Goal: Find contact information: Find contact information

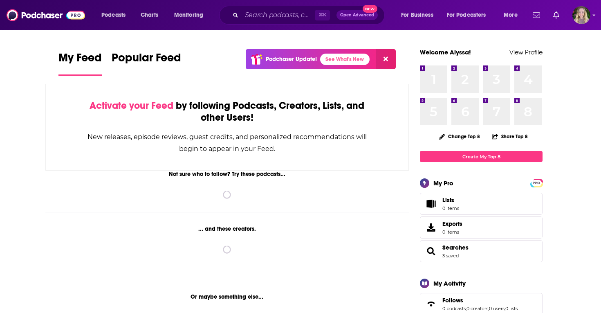
click at [239, 19] on div "⌘ K Open Advanced New" at bounding box center [302, 15] width 166 height 19
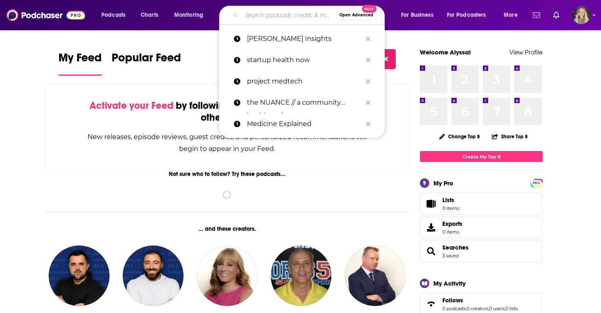
click at [249, 14] on input "Search podcasts, credits, & more..." at bounding box center [289, 15] width 94 height 13
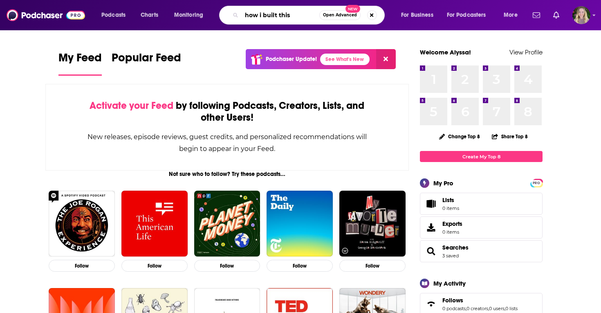
type input "how i built this"
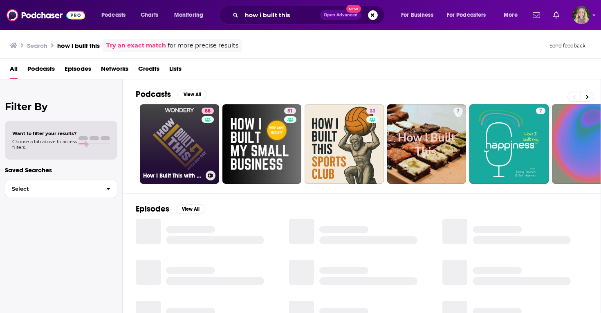
click at [166, 135] on link "88 How I Built This with Guy Raz" at bounding box center [179, 143] width 79 height 79
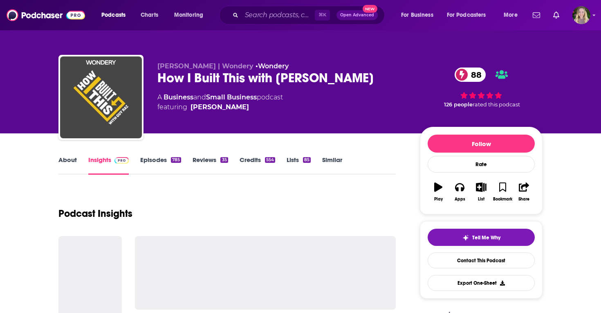
click at [336, 166] on link "Similar" at bounding box center [332, 165] width 20 height 19
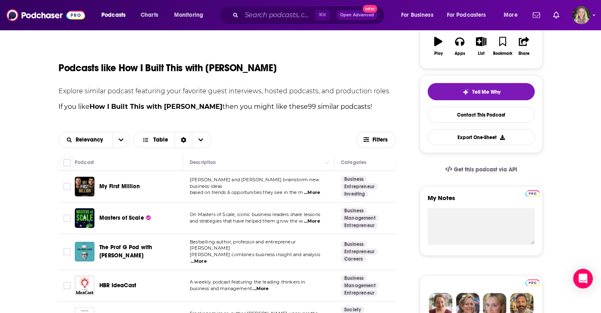
scroll to position [188, 0]
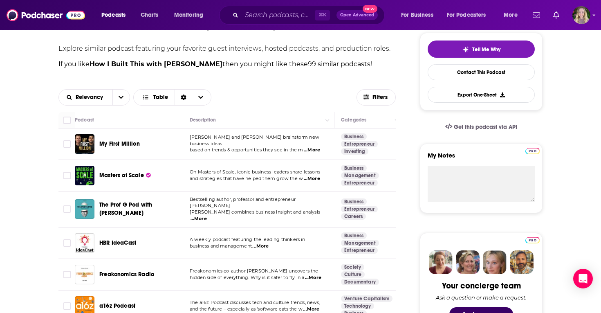
click at [110, 148] on span "My First Million" at bounding box center [119, 144] width 40 height 8
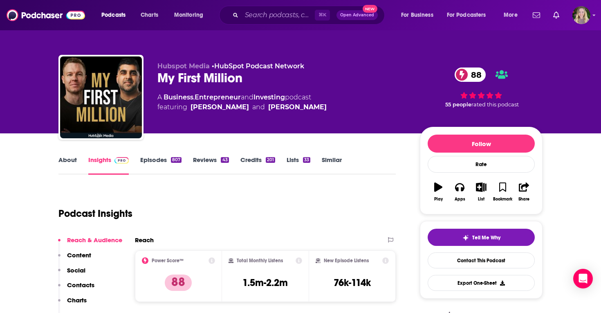
click at [296, 156] on link "Lists 33" at bounding box center [299, 165] width 24 height 19
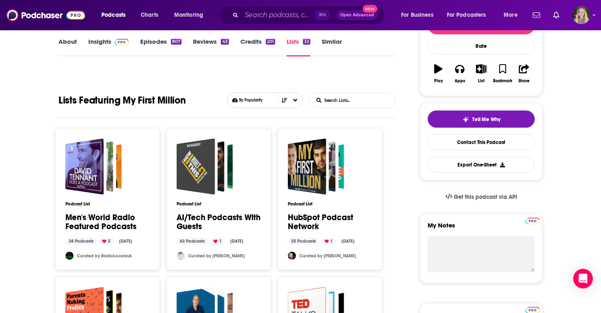
scroll to position [38, 0]
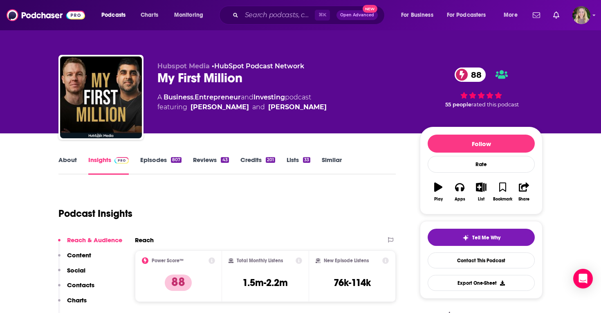
click at [150, 160] on link "Episodes 807" at bounding box center [160, 165] width 41 height 19
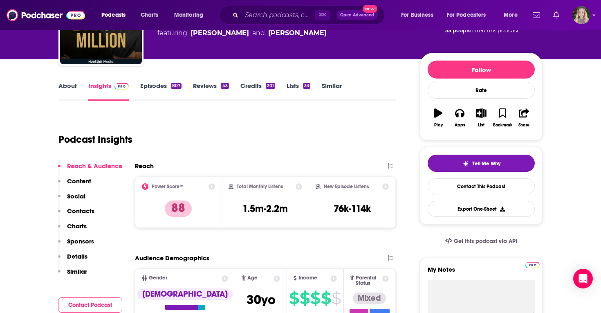
scroll to position [91, 0]
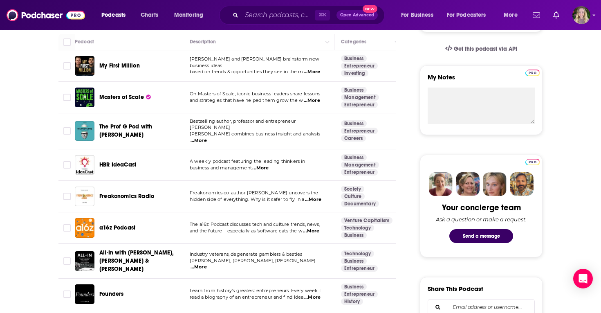
scroll to position [267, 0]
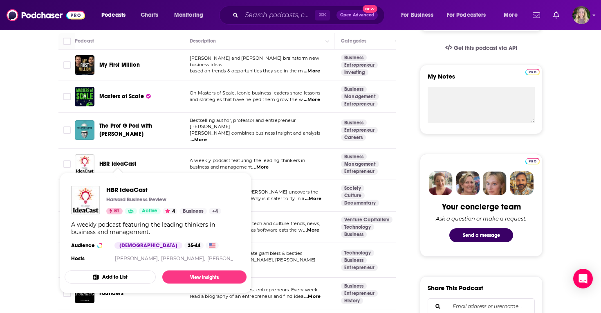
click at [119, 160] on span "HBR IdeaCast" at bounding box center [117, 163] width 37 height 7
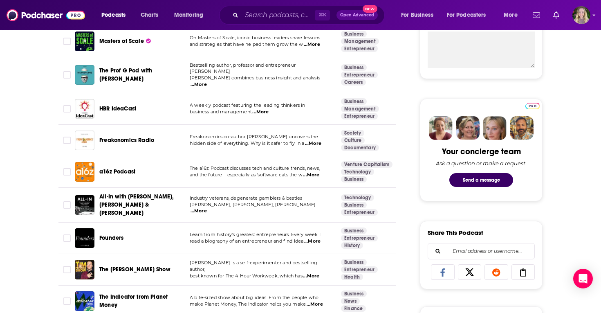
scroll to position [328, 0]
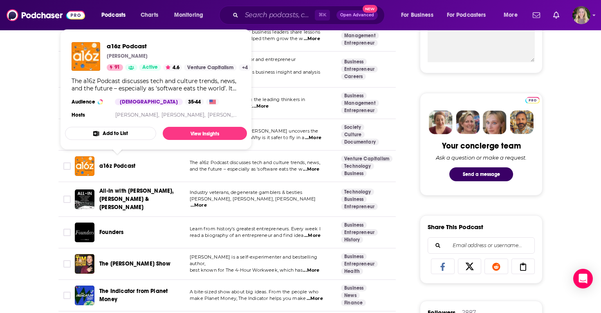
click at [113, 162] on span "a16z Podcast" at bounding box center [117, 165] width 36 height 7
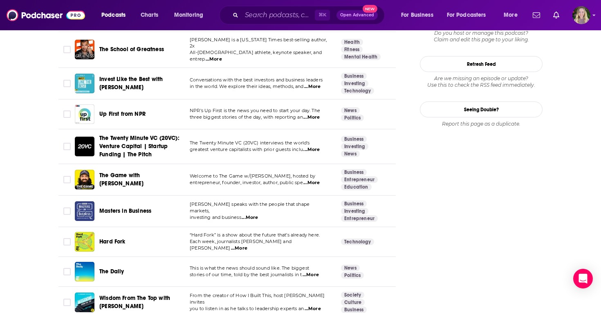
scroll to position [1050, 0]
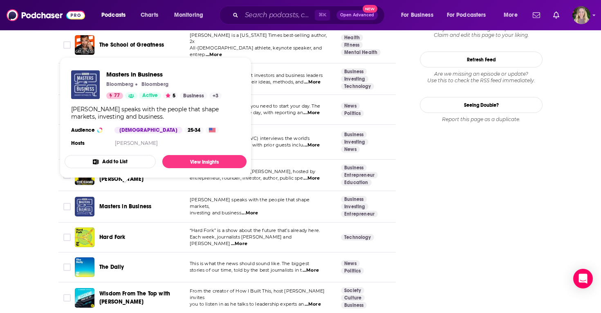
click at [112, 203] on span "Masters in Business" at bounding box center [125, 206] width 52 height 7
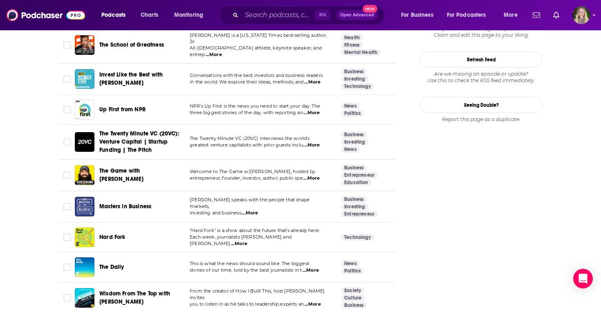
click at [107, 233] on span "Hard Fork" at bounding box center [112, 236] width 26 height 7
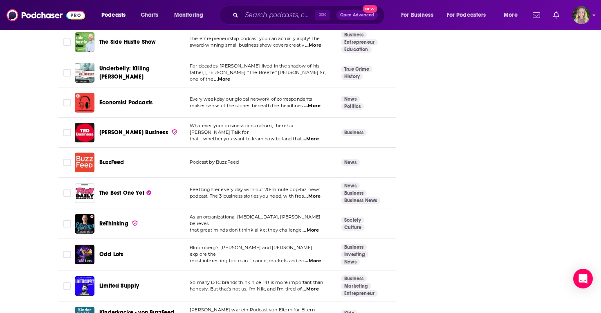
scroll to position [1985, 0]
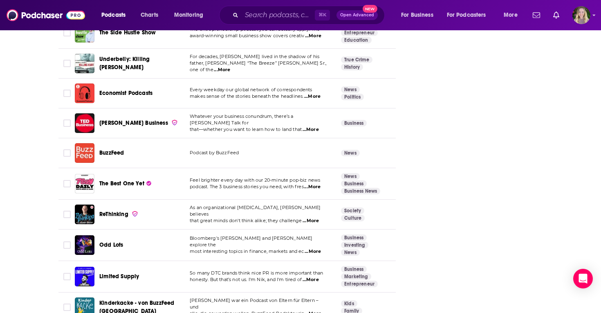
click at [114, 149] on span "BuzzFeed" at bounding box center [111, 152] width 25 height 7
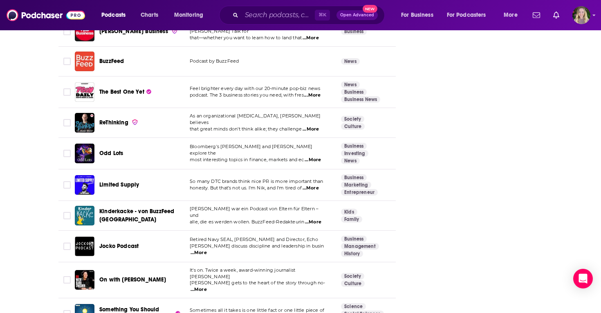
scroll to position [2077, 0]
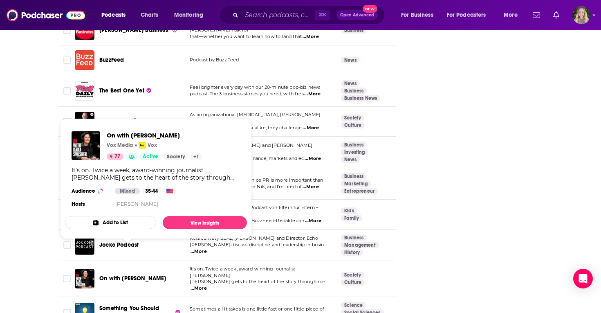
click at [130, 275] on span "On with Kara Swisher" at bounding box center [132, 278] width 67 height 7
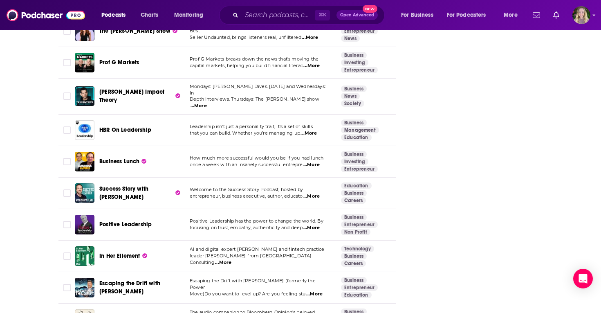
scroll to position [2426, 0]
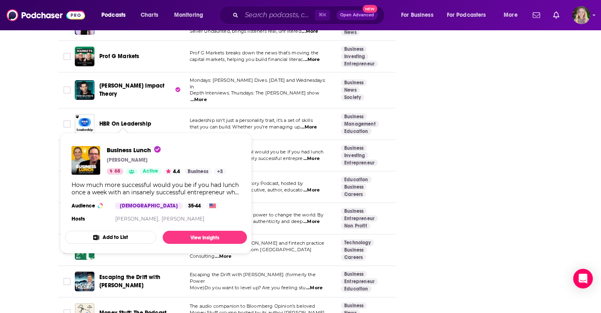
click at [110, 152] on span "Business Lunch" at bounding box center [119, 155] width 40 height 7
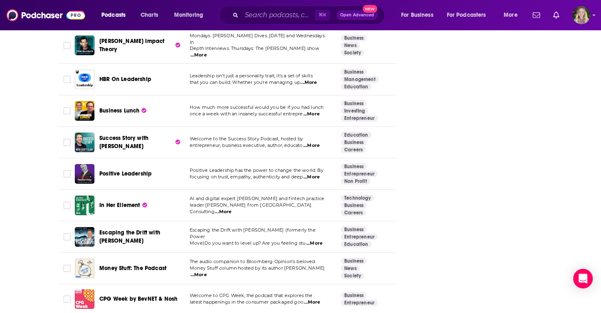
scroll to position [2473, 0]
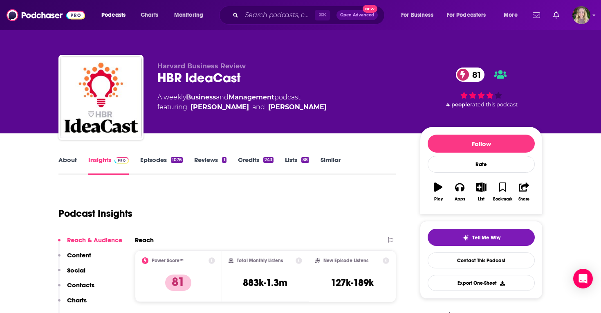
click at [69, 157] on link "About" at bounding box center [67, 165] width 18 height 19
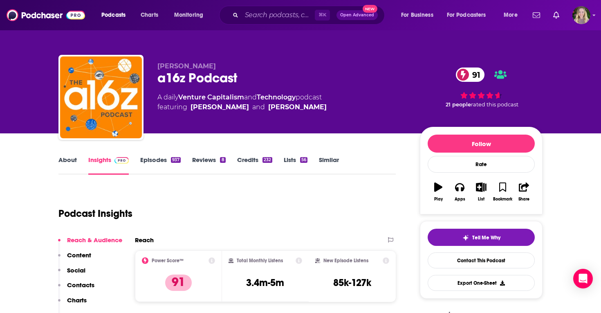
click at [74, 160] on link "About" at bounding box center [67, 165] width 18 height 19
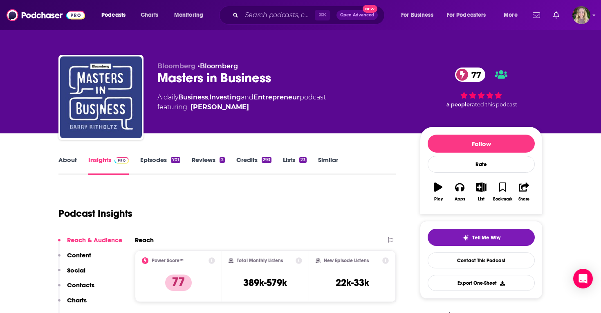
click at [72, 159] on link "About" at bounding box center [67, 165] width 18 height 19
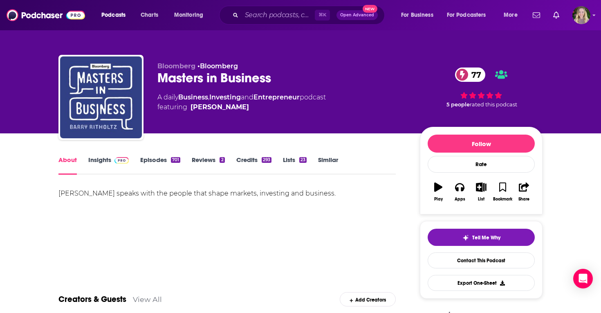
click at [156, 161] on link "Episodes 701" at bounding box center [160, 165] width 40 height 19
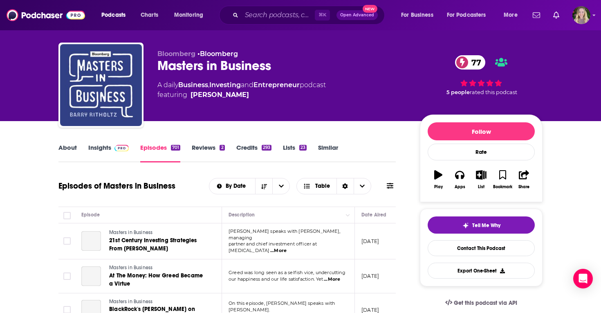
scroll to position [47, 0]
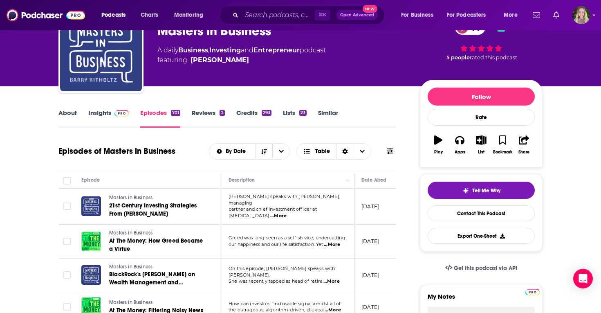
click at [64, 111] on link "About" at bounding box center [67, 118] width 18 height 19
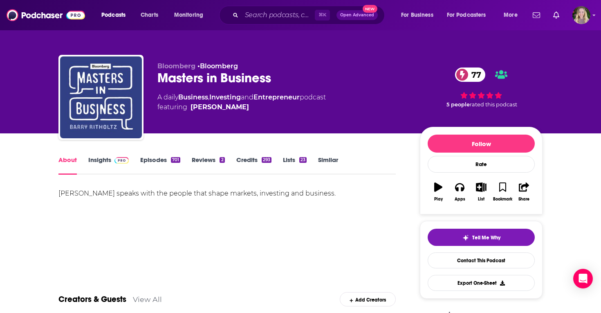
click at [93, 162] on link "Insights" at bounding box center [108, 165] width 40 height 19
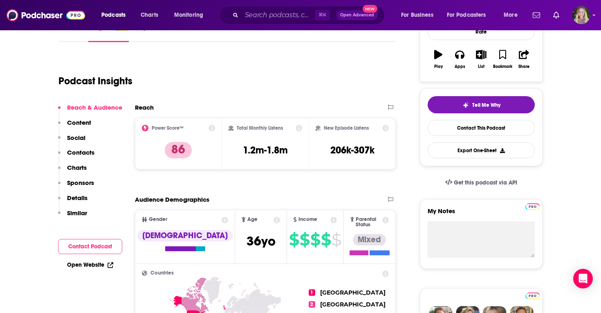
scroll to position [114, 0]
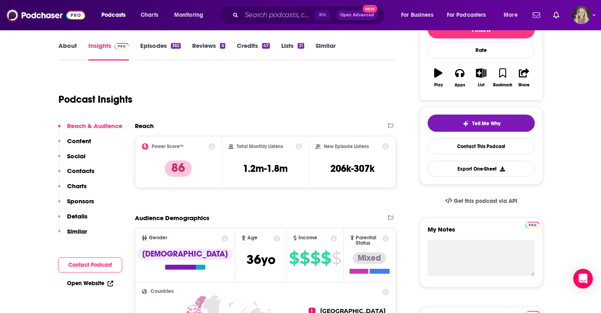
click at [68, 47] on link "About" at bounding box center [67, 51] width 18 height 19
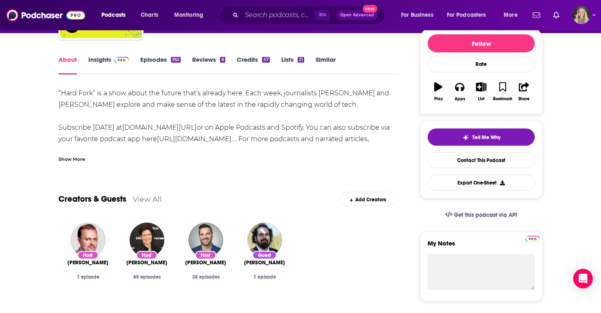
scroll to position [102, 0]
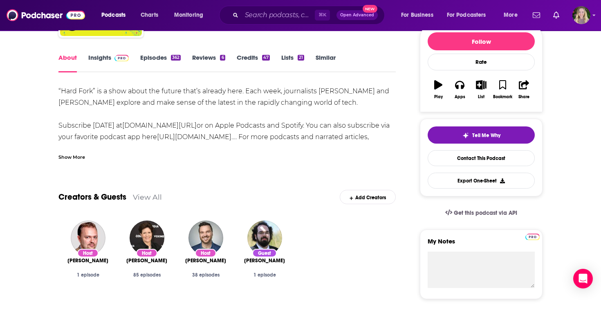
click at [157, 58] on link "Episodes 362" at bounding box center [160, 63] width 40 height 19
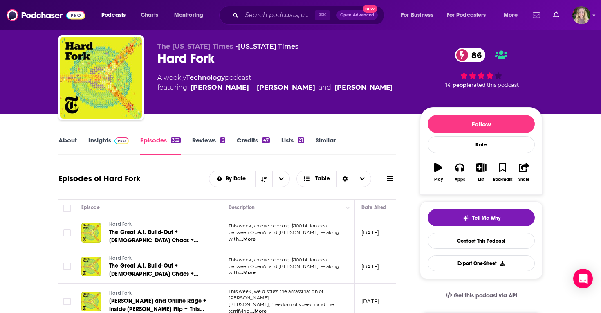
scroll to position [56, 0]
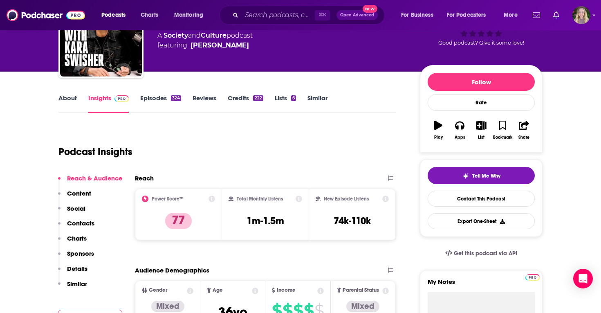
scroll to position [63, 0]
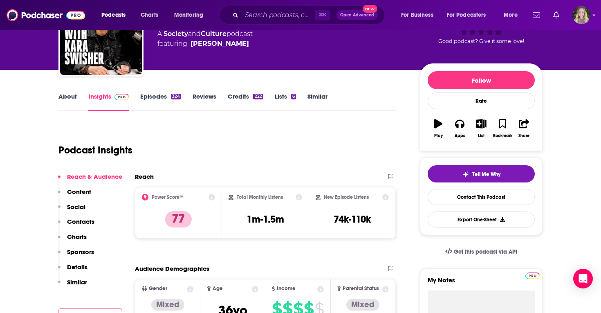
click at [69, 98] on link "About" at bounding box center [67, 101] width 18 height 19
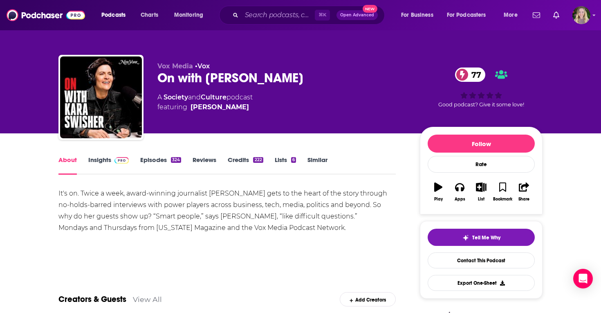
click at [155, 158] on link "Episodes 324" at bounding box center [160, 165] width 41 height 19
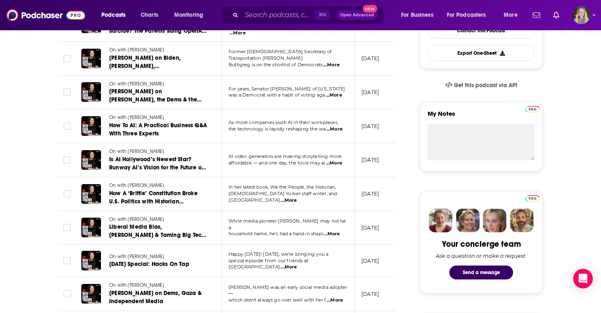
scroll to position [288, 0]
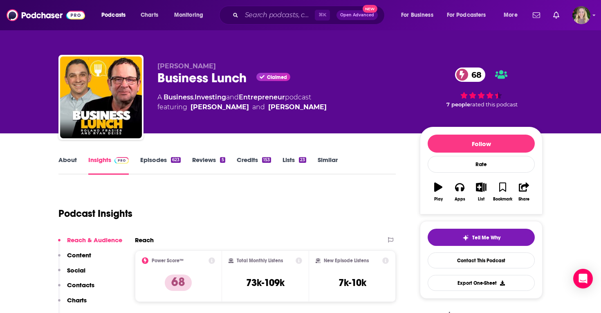
click at [66, 166] on link "About" at bounding box center [67, 165] width 18 height 19
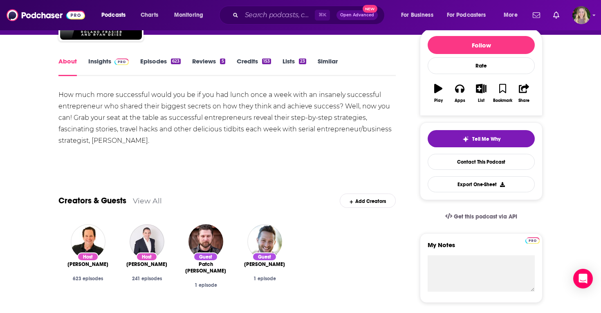
scroll to position [99, 0]
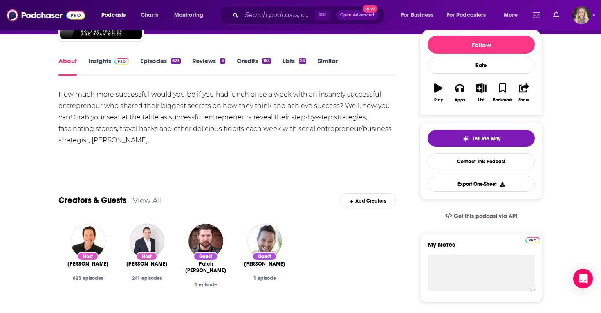
click at [101, 59] on link "Insights" at bounding box center [108, 66] width 40 height 19
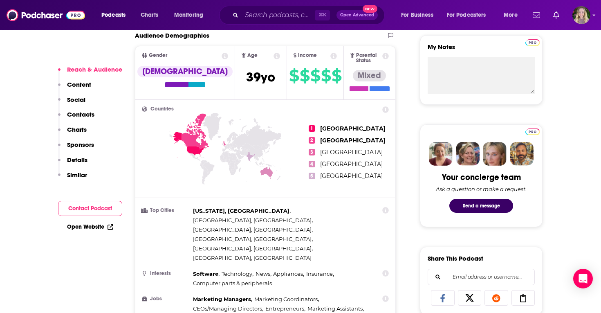
scroll to position [311, 0]
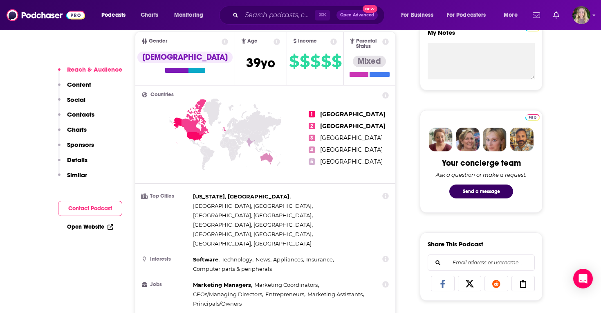
click at [91, 227] on link "Open Website" at bounding box center [90, 226] width 46 height 7
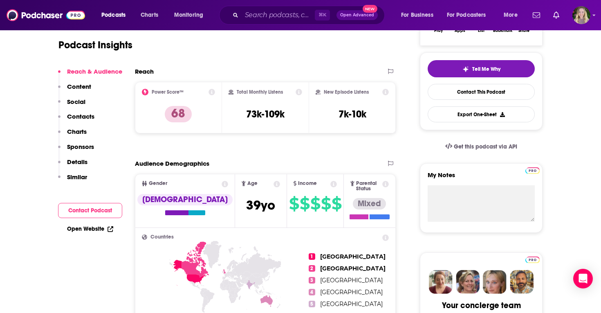
scroll to position [0, 0]
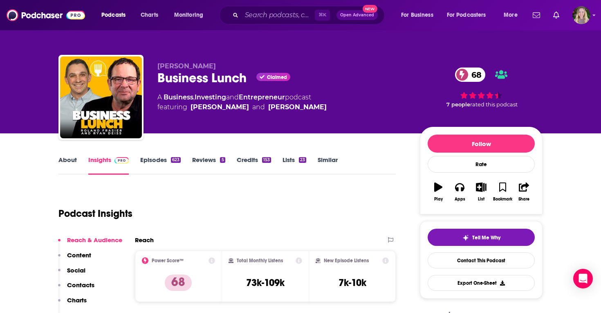
click at [146, 161] on link "Episodes 623" at bounding box center [160, 165] width 40 height 19
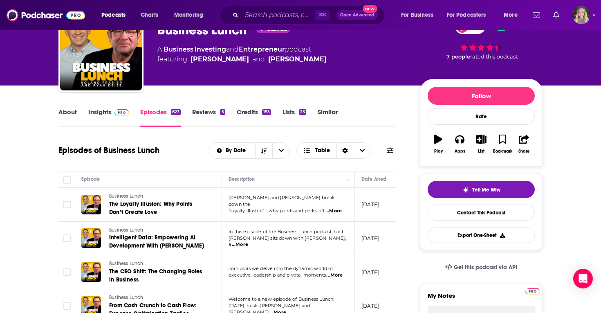
scroll to position [49, 0]
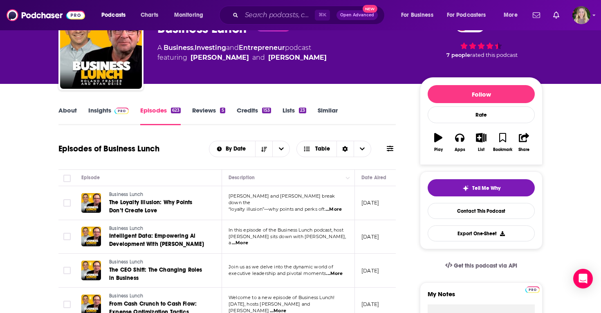
click at [64, 110] on link "About" at bounding box center [67, 115] width 18 height 19
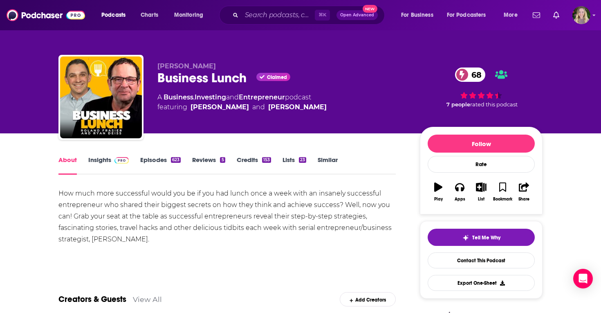
click at [175, 204] on div "How much more successful would you be if you had lunch once a week with an insa…" at bounding box center [226, 216] width 337 height 57
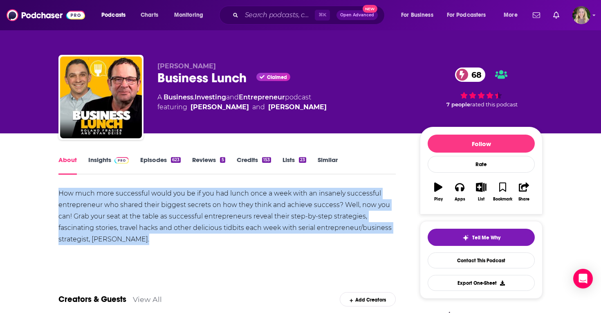
click at [175, 204] on div "How much more successful would you be if you had lunch once a week with an insa…" at bounding box center [226, 216] width 337 height 57
copy div "How much more successful would you be if you had lunch once a week with an insa…"
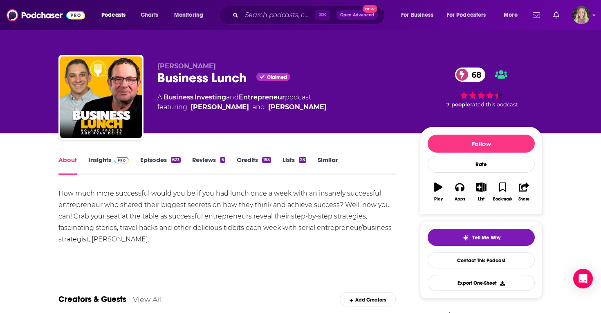
click at [257, 238] on div "How much more successful would you be if you had lunch once a week with an insa…" at bounding box center [226, 216] width 337 height 57
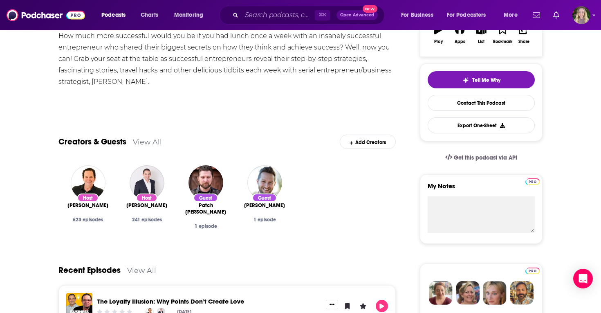
scroll to position [173, 0]
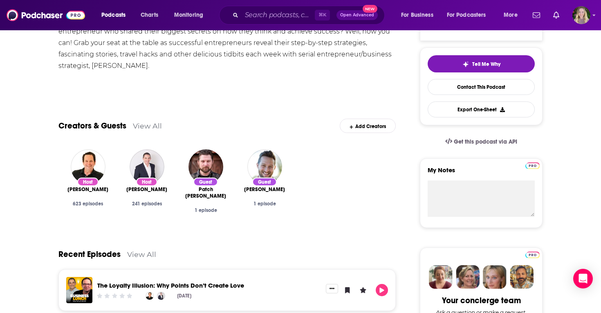
drag, startPoint x: 58, startPoint y: 191, endPoint x: 109, endPoint y: 191, distance: 51.5
copy span "[PERSON_NAME]"
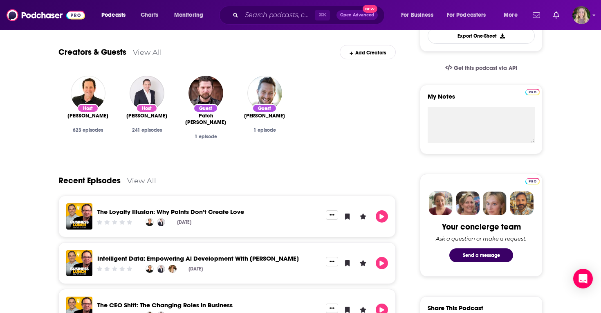
scroll to position [0, 0]
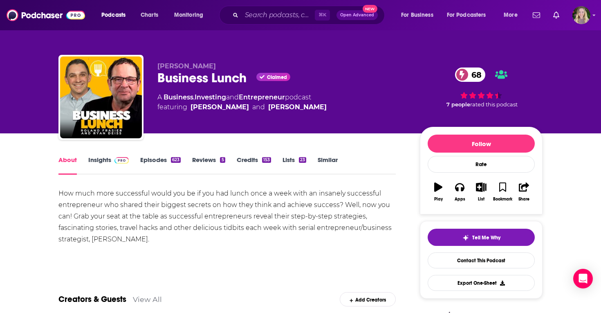
click at [109, 157] on link "Insights" at bounding box center [108, 165] width 40 height 19
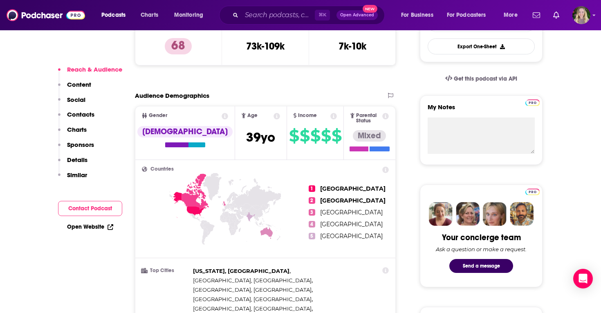
scroll to position [261, 0]
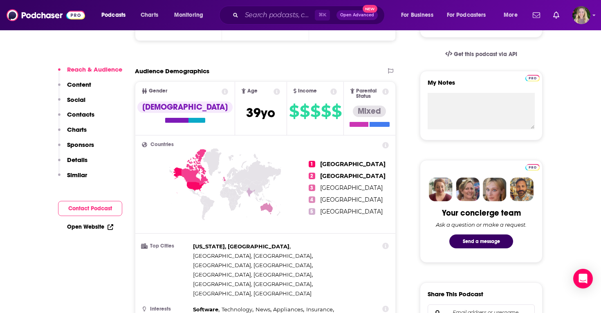
click at [84, 230] on link "Open Website" at bounding box center [90, 226] width 46 height 7
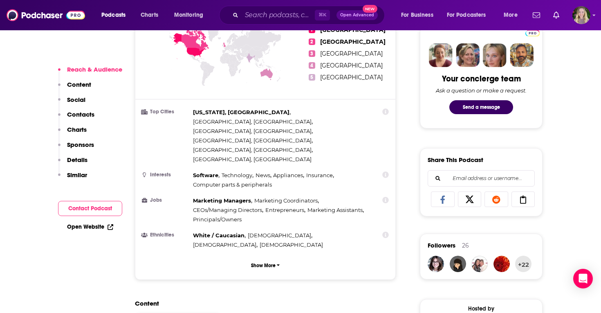
scroll to position [396, 0]
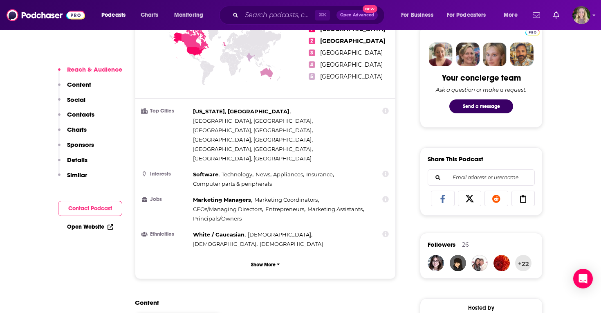
click at [96, 204] on button "Contact Podcast" at bounding box center [90, 208] width 64 height 15
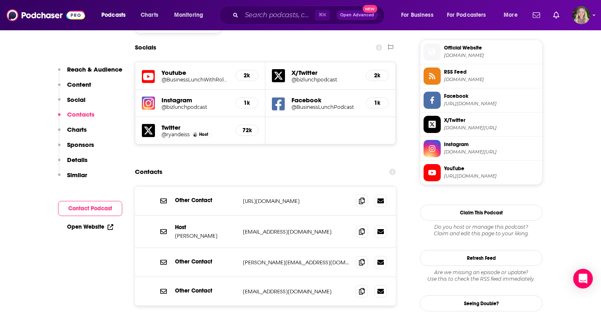
scroll to position [730, 0]
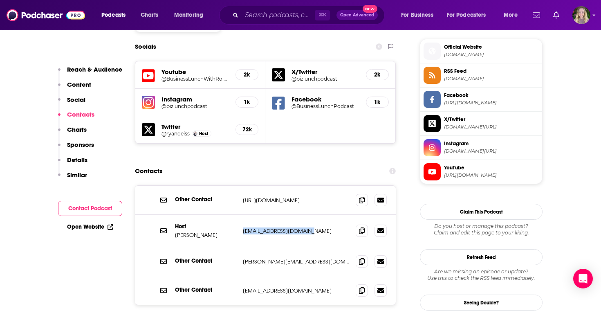
drag, startPoint x: 317, startPoint y: 183, endPoint x: 241, endPoint y: 180, distance: 76.1
click at [241, 215] on div "Host [PERSON_NAME] [EMAIL_ADDRESS][DOMAIN_NAME] [EMAIL_ADDRESS][DOMAIN_NAME]" at bounding box center [265, 231] width 261 height 32
copy p "[EMAIL_ADDRESS][DOMAIN_NAME]"
